Goal: Information Seeking & Learning: Learn about a topic

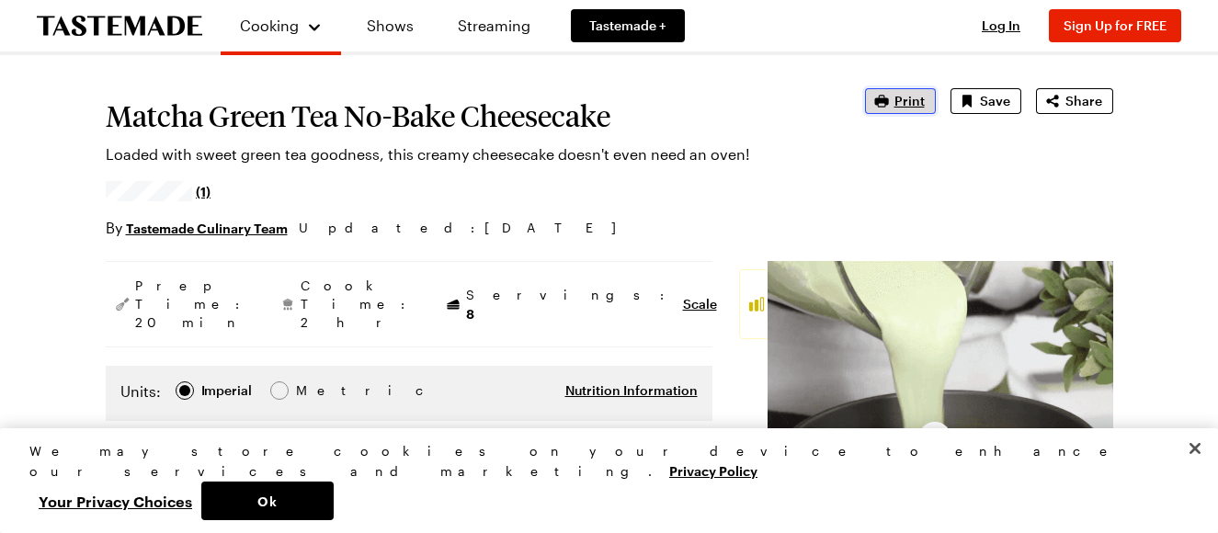
click at [903, 105] on span "Print" at bounding box center [909, 101] width 30 height 18
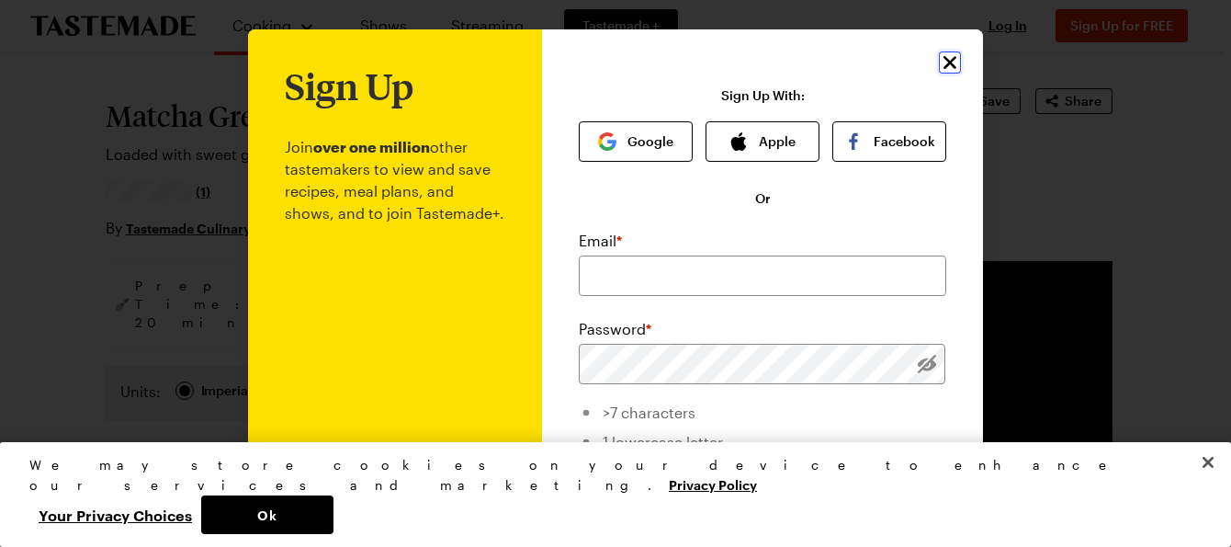
click at [946, 63] on icon "Close" at bounding box center [950, 62] width 22 height 22
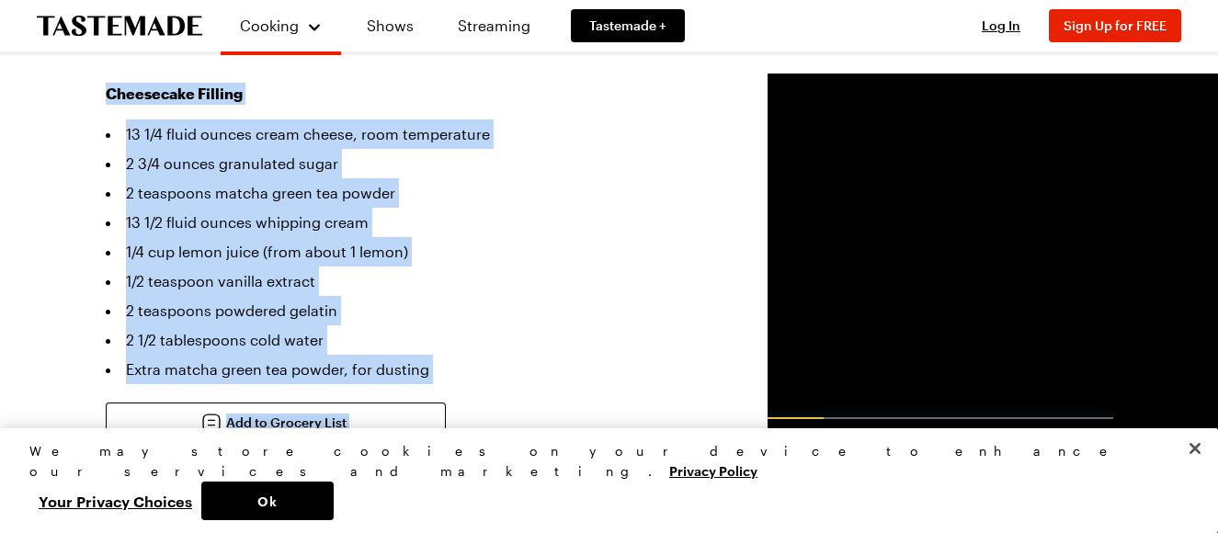
scroll to position [677, 0]
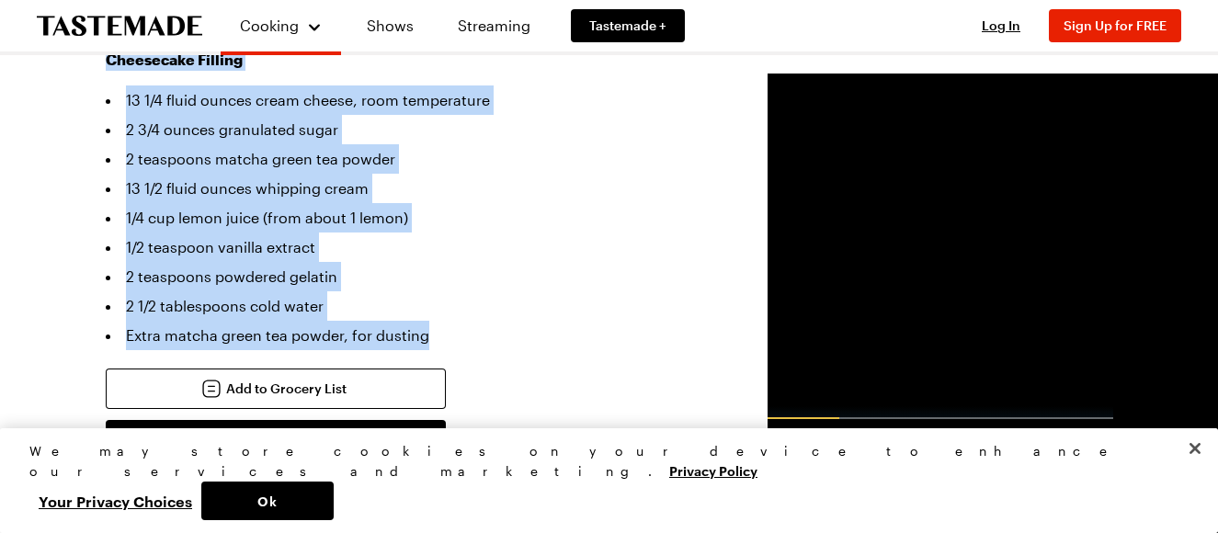
drag, startPoint x: 103, startPoint y: 198, endPoint x: 516, endPoint y: 320, distance: 430.9
copy div "Cheesecake Base 7 ounces shortbread cookies 1 teaspoon matcha green tea powder …"
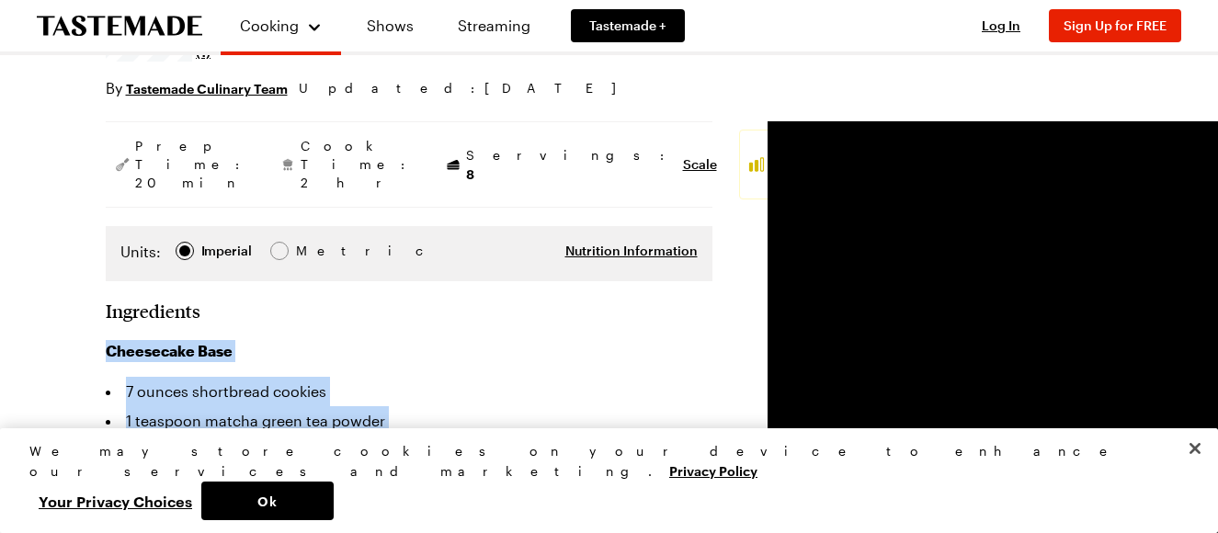
scroll to position [276, 0]
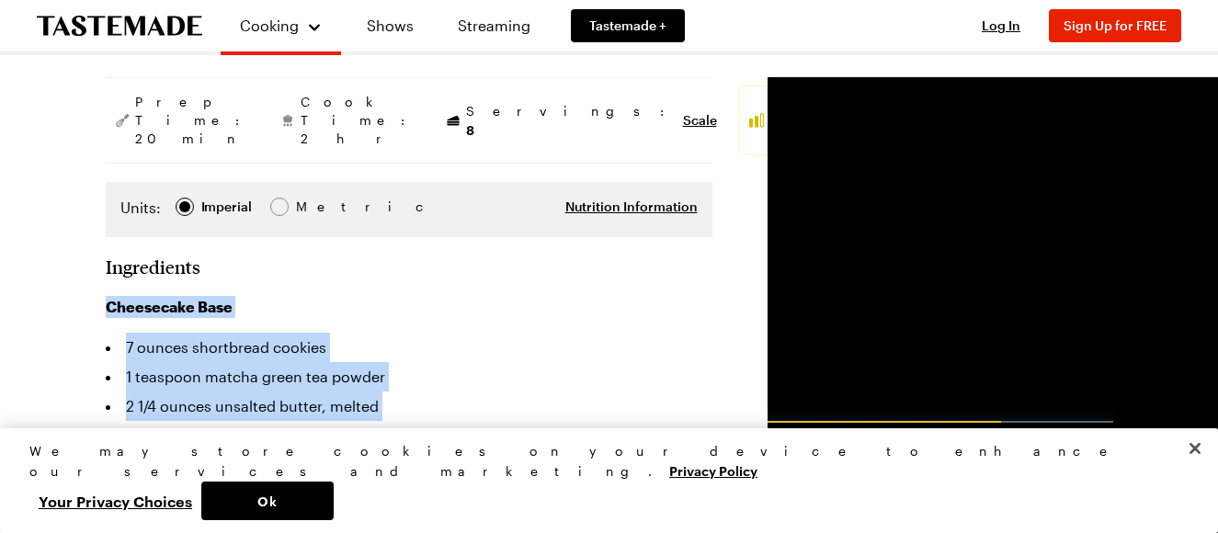
click at [463, 334] on li "7 ounces shortbread cookies" at bounding box center [409, 347] width 606 height 29
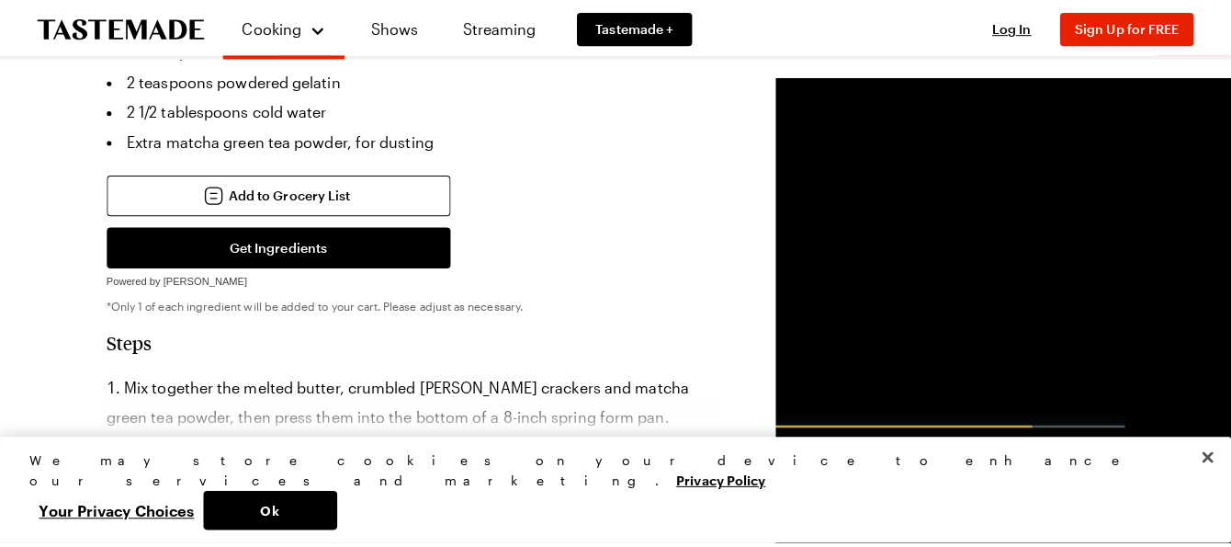
scroll to position [919, 0]
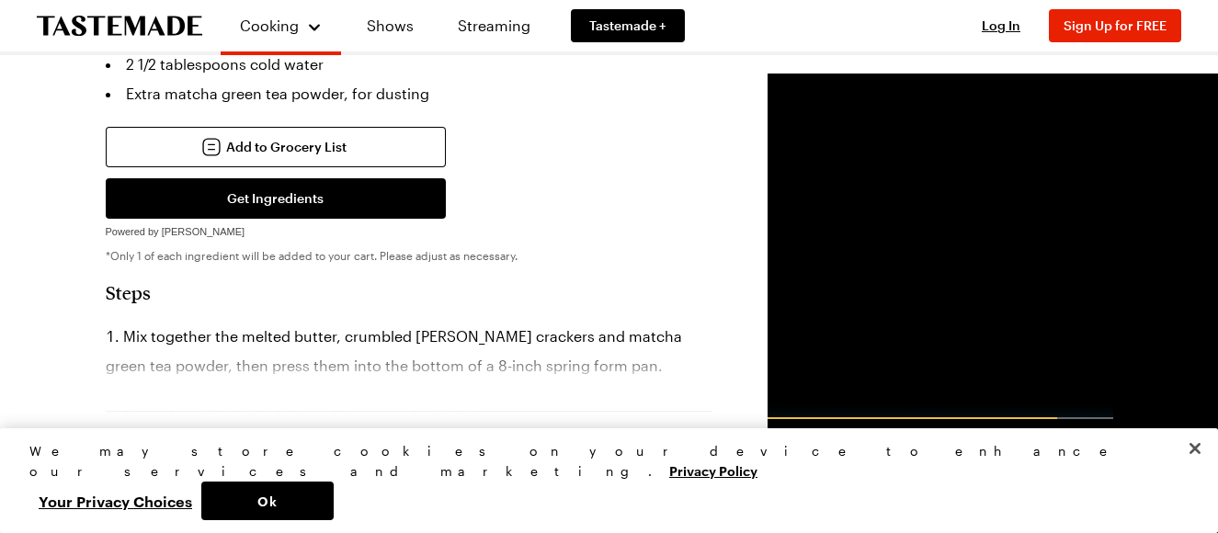
drag, startPoint x: 125, startPoint y: 320, endPoint x: 569, endPoint y: 370, distance: 446.7
click at [569, 370] on section "Steps Mix together the melted butter, crumbled graham crackers and matcha green…" at bounding box center [409, 442] width 606 height 322
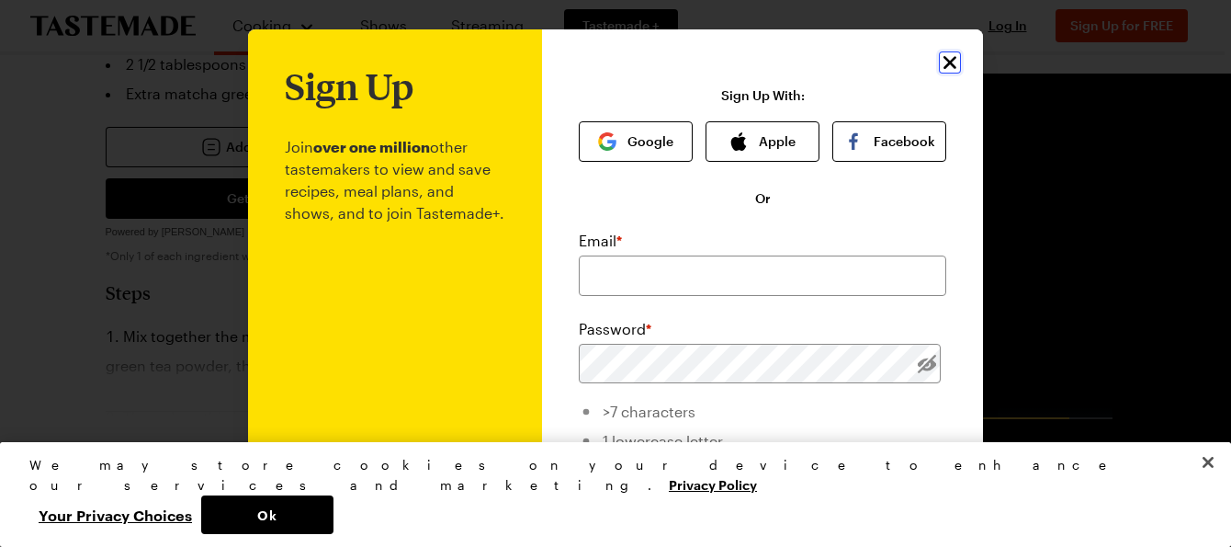
drag, startPoint x: 946, startPoint y: 61, endPoint x: 625, endPoint y: 219, distance: 358.3
click at [946, 61] on icon "Close" at bounding box center [950, 62] width 13 height 13
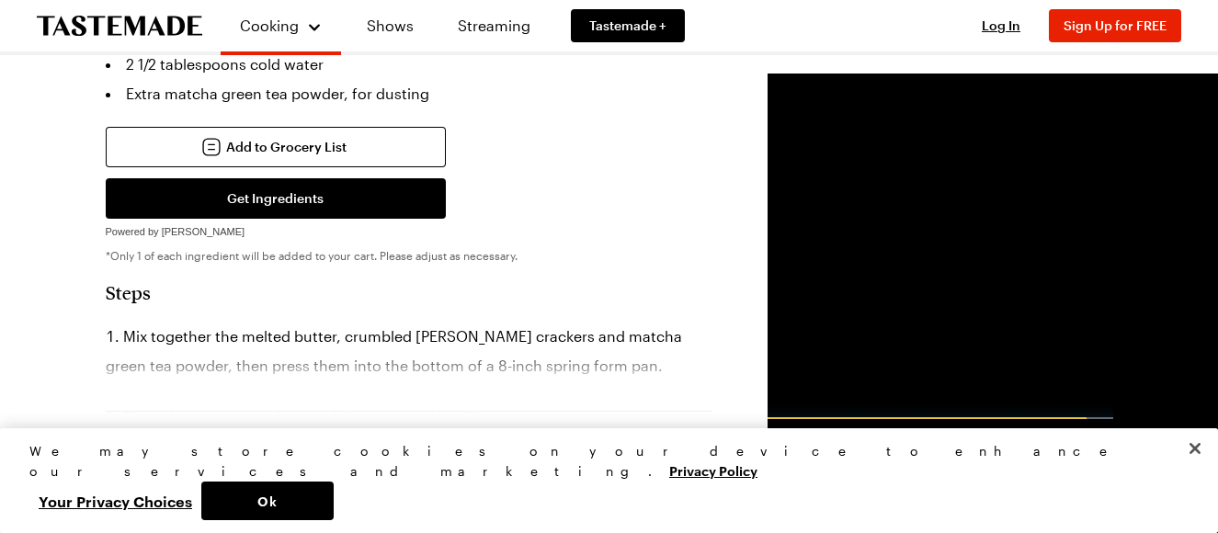
copy section "Mix together the melted butter, crumbled graham crackers and matcha green tea p…"
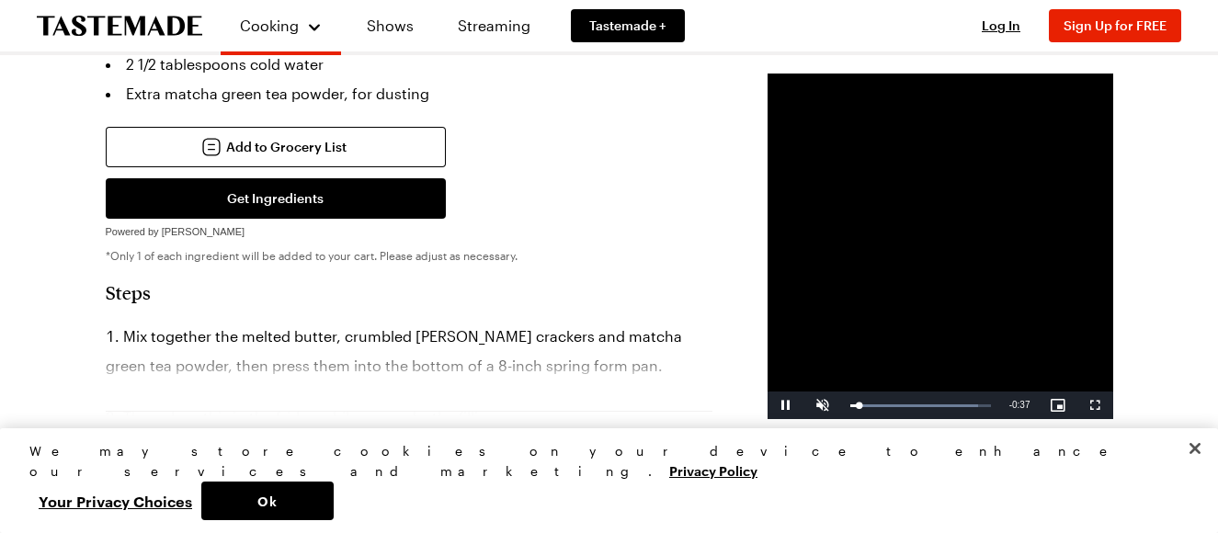
click at [345, 462] on div "Keep reading Get access to the full recipe and 12,000 more! Sign Up for Free Al…" at bounding box center [409, 516] width 368 height 173
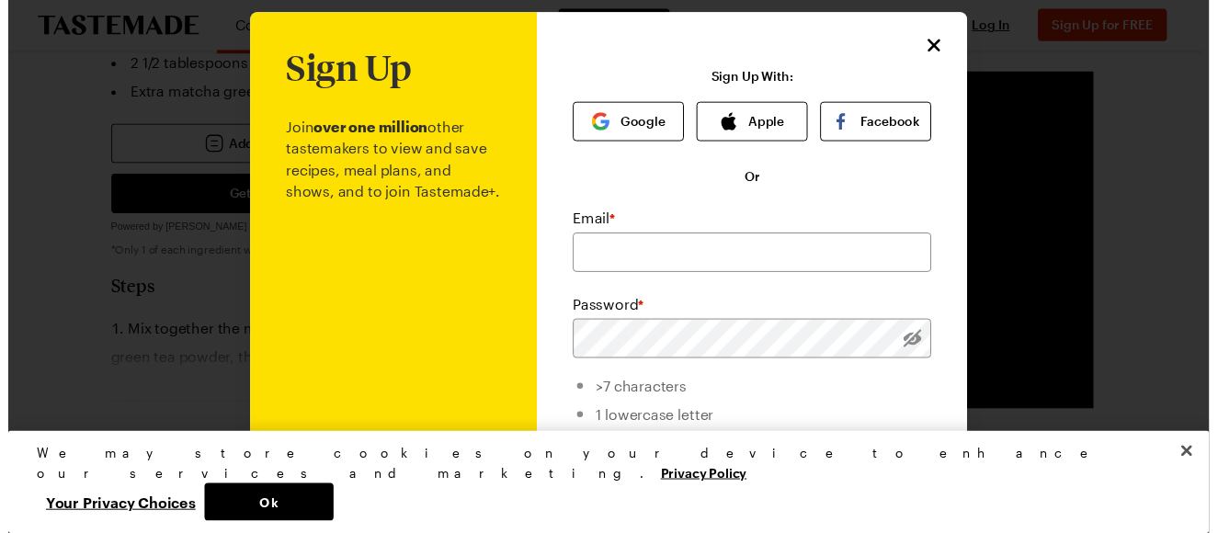
scroll to position [0, 0]
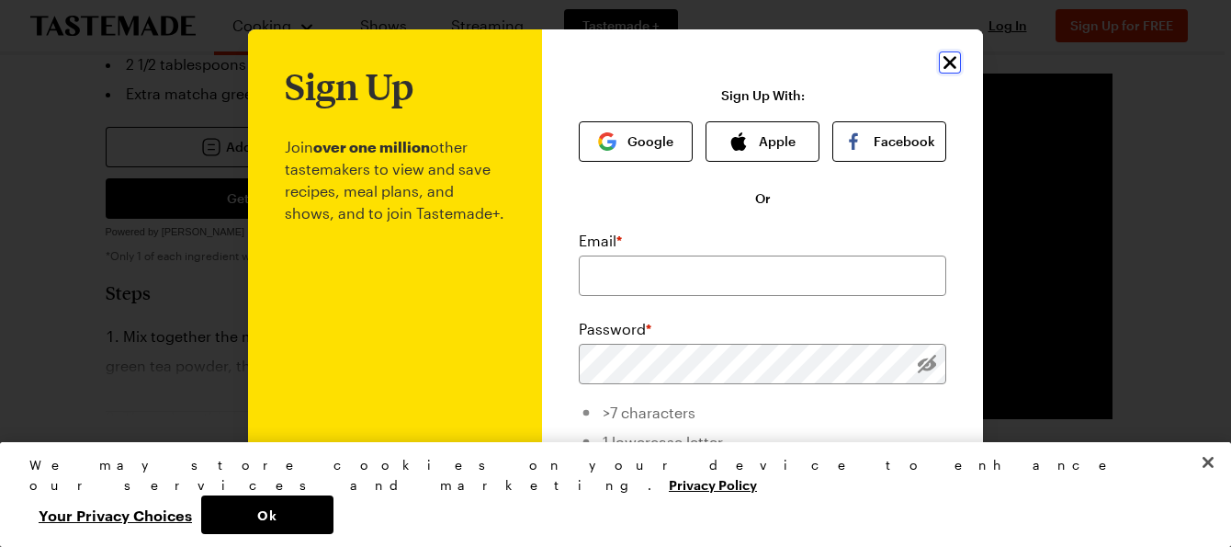
click at [945, 65] on icon "Close" at bounding box center [950, 62] width 13 height 13
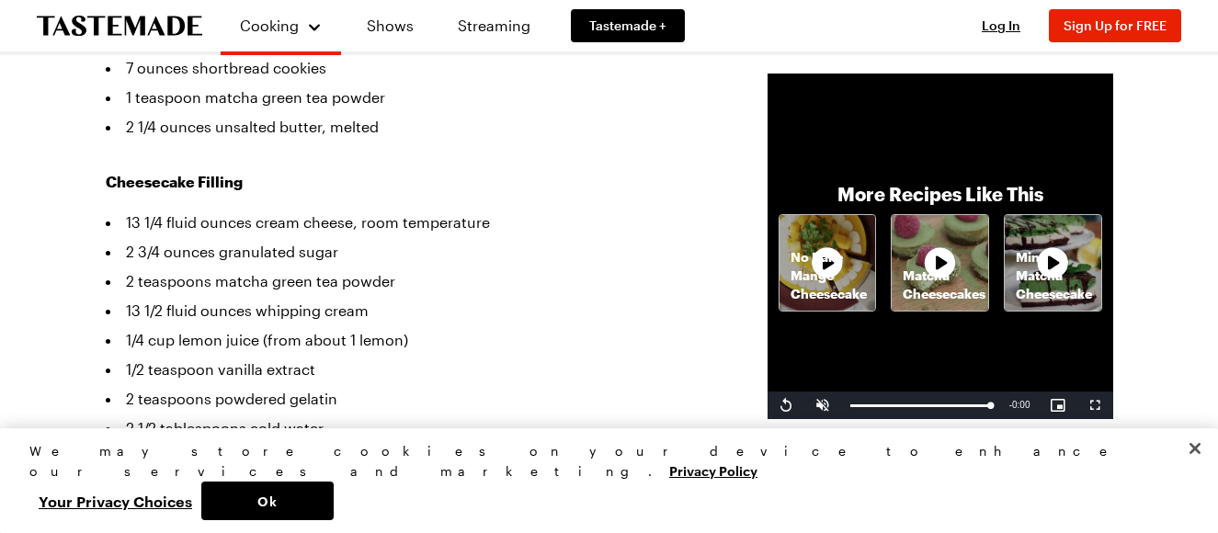
scroll to position [551, 0]
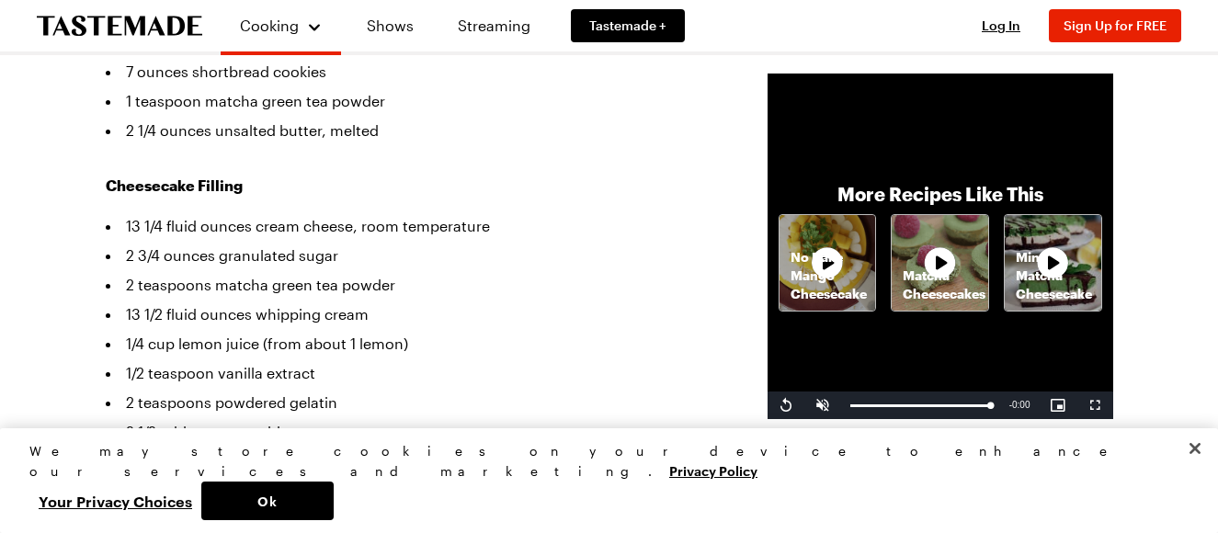
click at [903, 148] on div "More Recipes Like This No Bake Mango Cheesecake Matcha Cheesecakes Mint Matcha …" at bounding box center [939, 246] width 345 height 345
click at [334, 504] on button "Ok" at bounding box center [267, 500] width 132 height 39
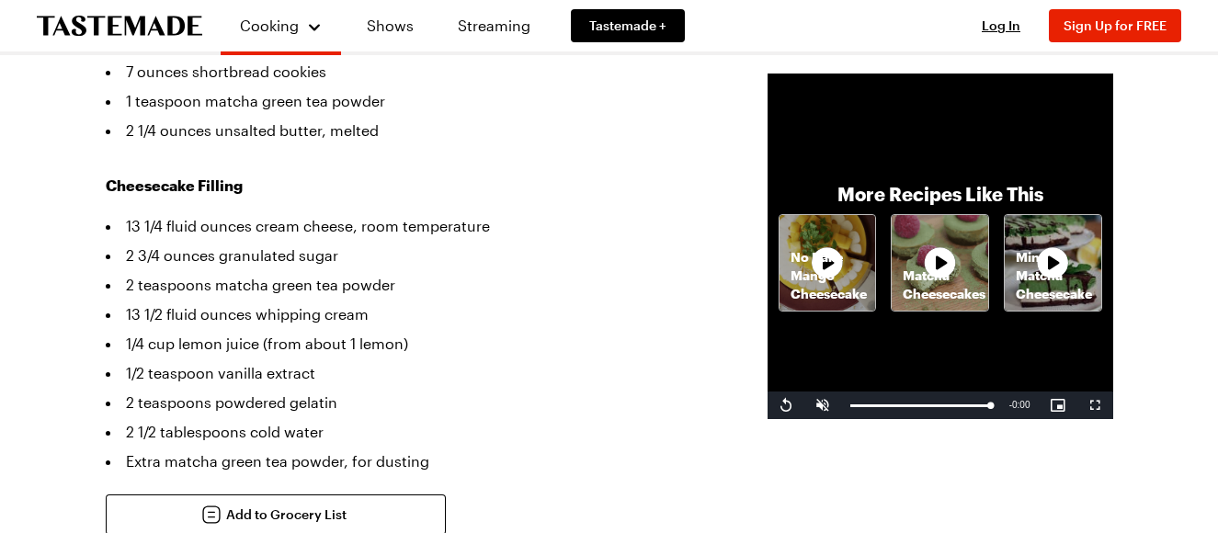
click at [894, 172] on div "More Recipes Like This No Bake Mango Cheesecake Matcha Cheesecakes Mint Matcha …" at bounding box center [939, 246] width 345 height 345
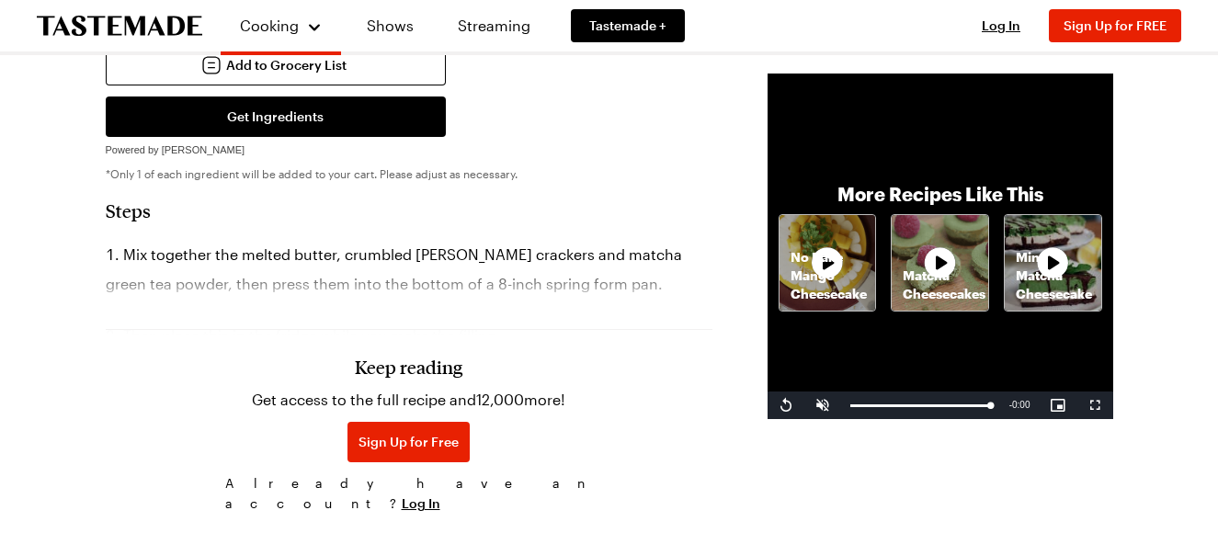
scroll to position [1103, 0]
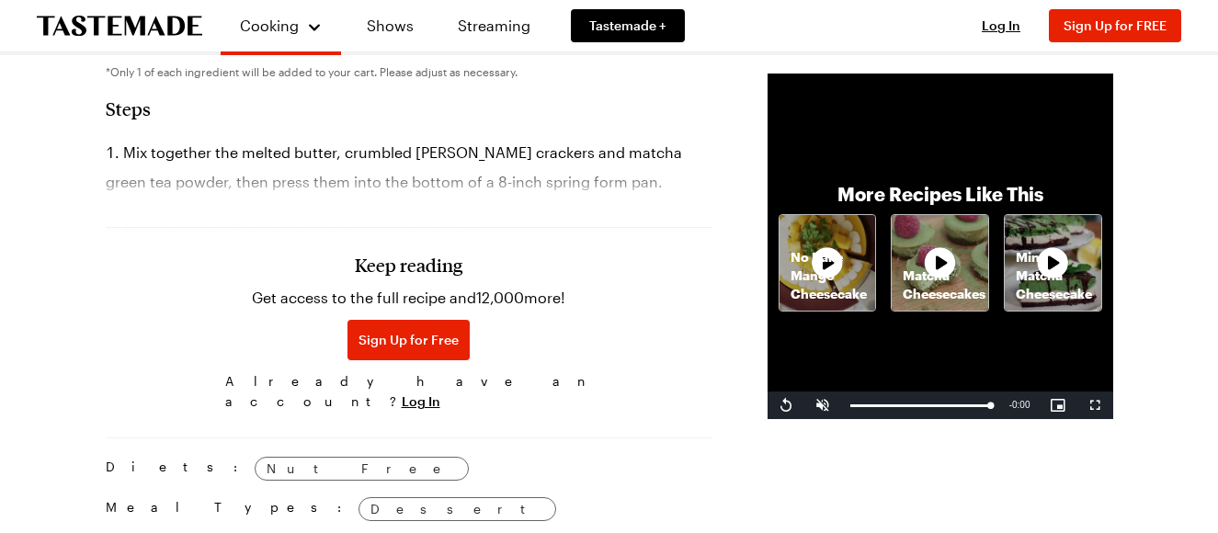
click at [996, 194] on div "More Recipes Like This No Bake Mango Cheesecake Matcha Cheesecakes Mint Matcha …" at bounding box center [939, 246] width 345 height 345
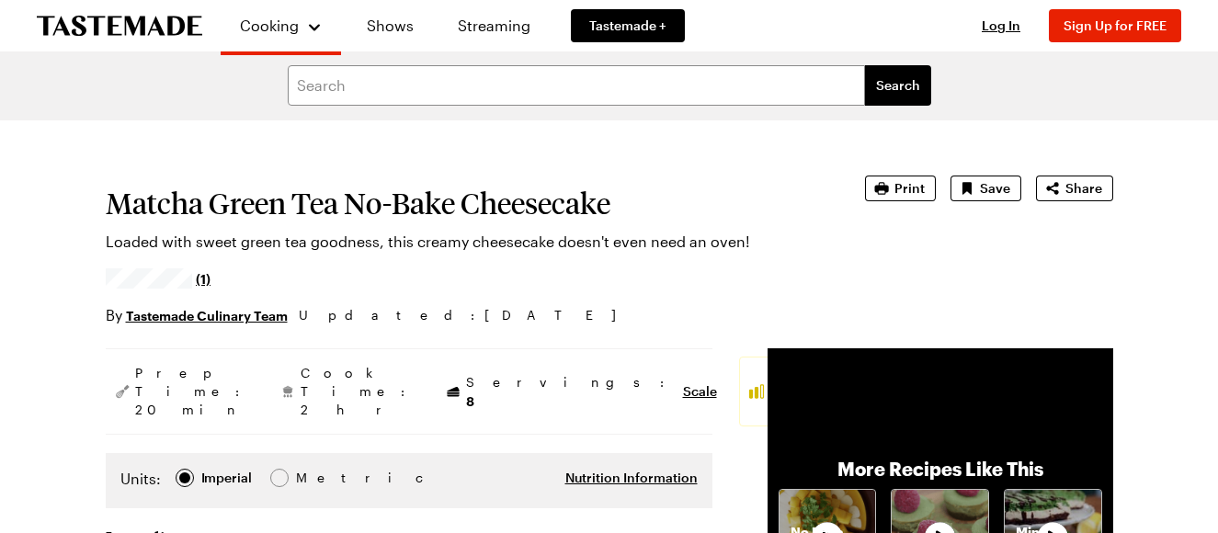
scroll to position [0, 0]
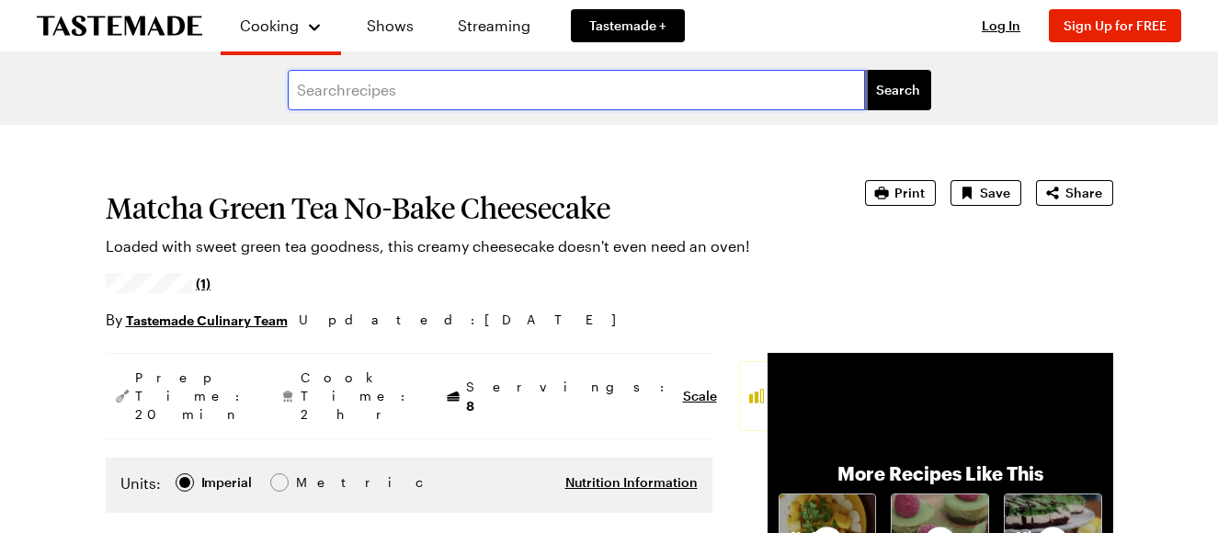
click at [300, 93] on input "text" at bounding box center [576, 90] width 577 height 40
type input "matcha green tea no bake cheesecake"
click at [865, 70] on button "Search" at bounding box center [898, 90] width 66 height 40
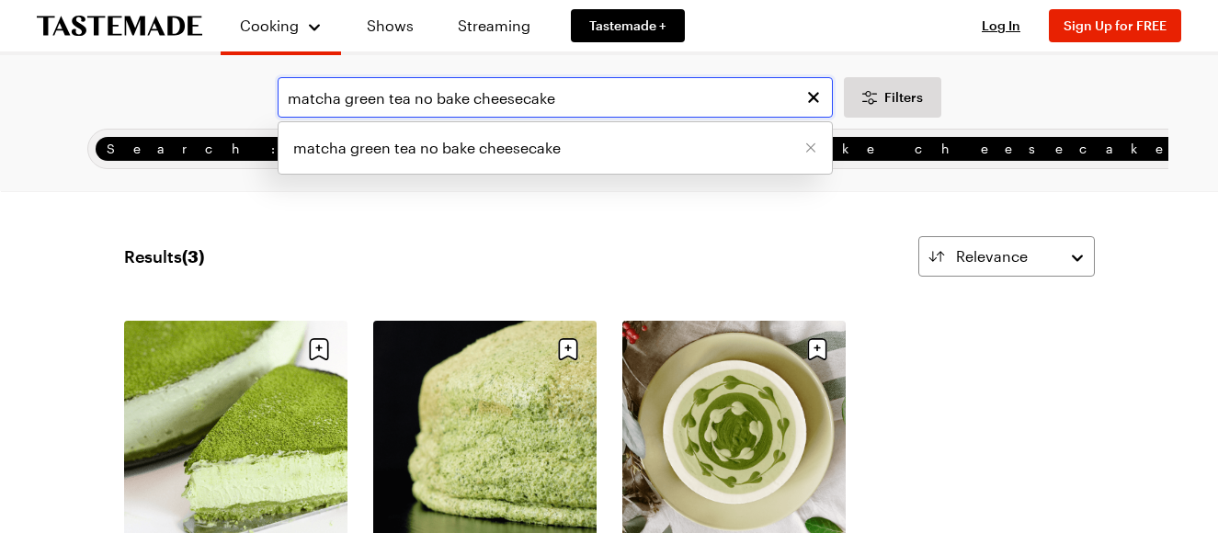
click at [580, 112] on input "matcha green tea no bake cheesecake" at bounding box center [554, 97] width 555 height 40
click at [551, 145] on span "matcha green tea no bake cheesecake" at bounding box center [426, 148] width 267 height 22
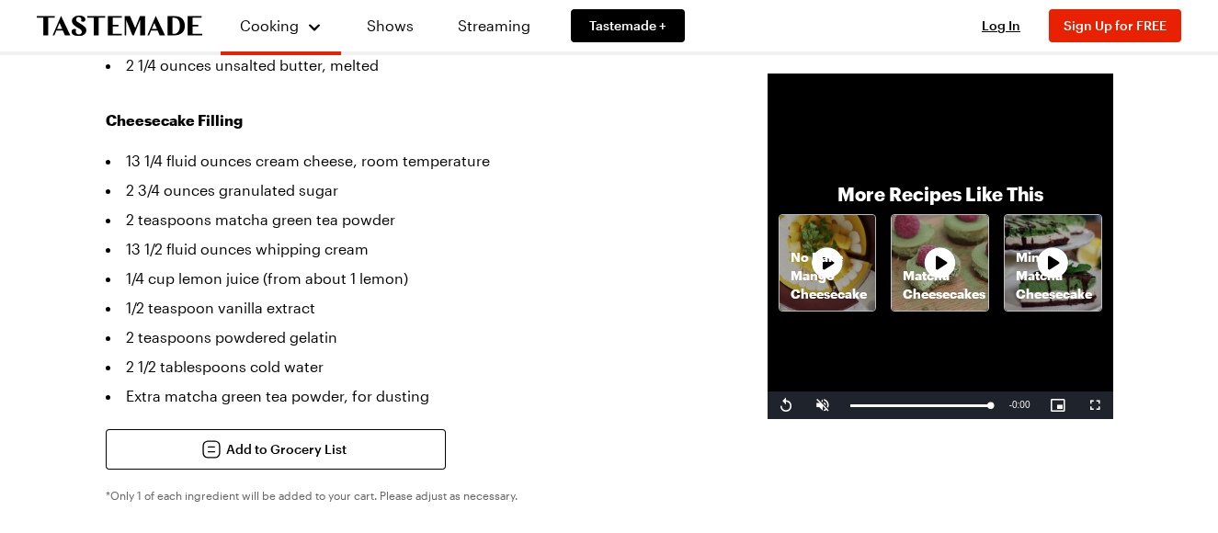
scroll to position [643, 0]
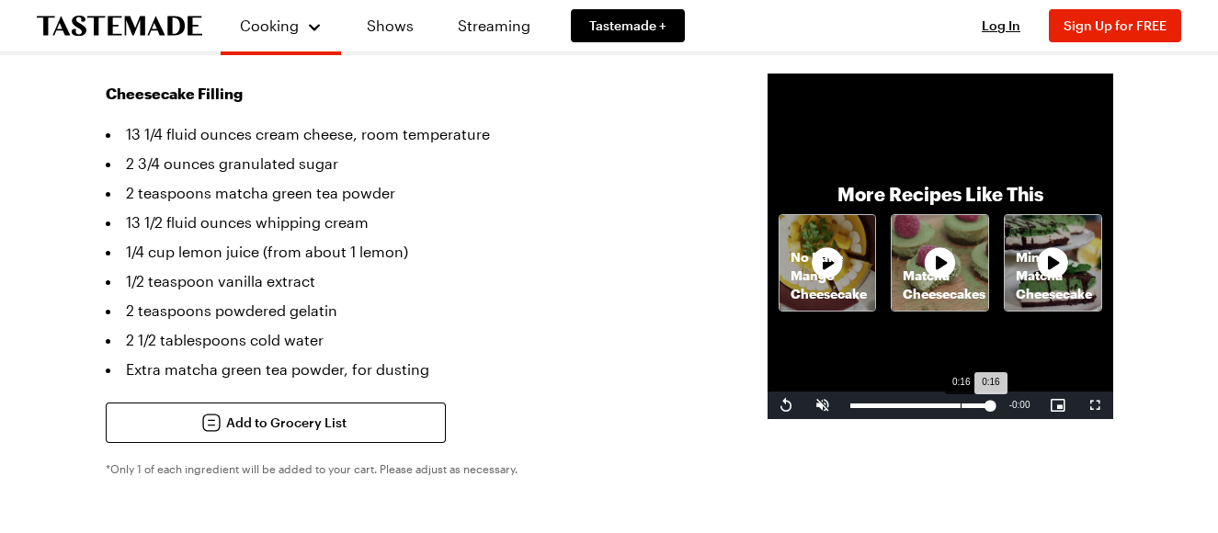
click at [841, 419] on div "Loaded : 100.00% 0:16 0:16" at bounding box center [920, 405] width 159 height 28
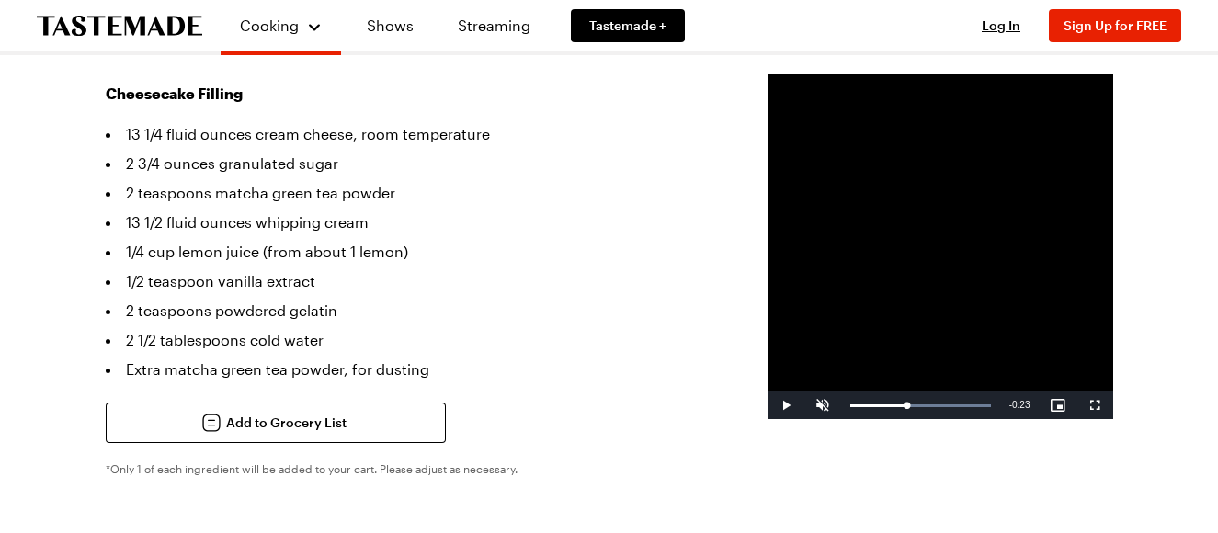
click at [863, 311] on video "Video Player" at bounding box center [939, 246] width 345 height 345
